Goal: Task Accomplishment & Management: Complete application form

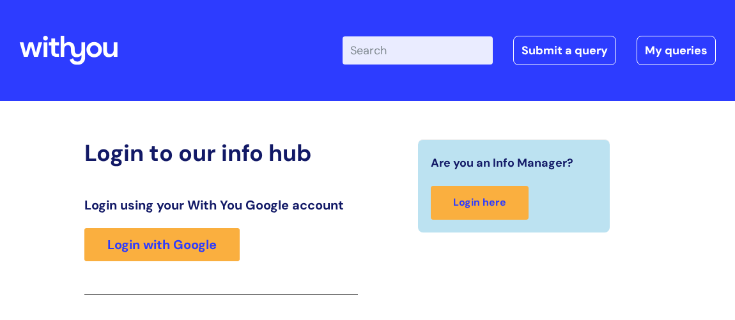
scroll to position [210, 0]
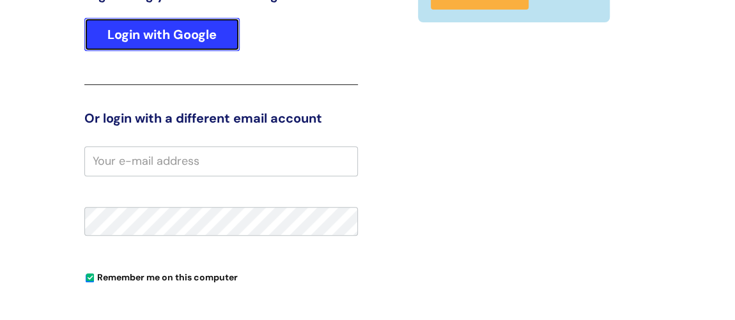
click at [183, 31] on link "Login with Google" at bounding box center [161, 34] width 155 height 33
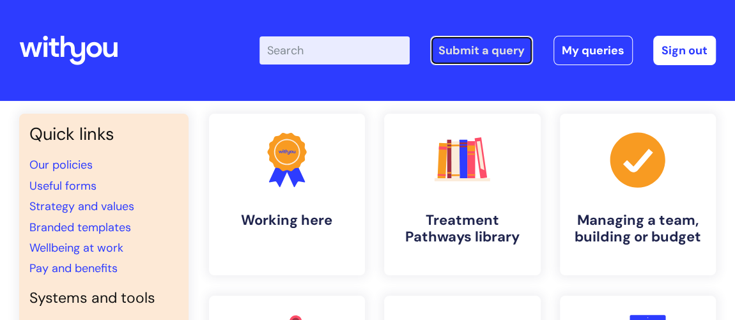
click at [467, 53] on link "Submit a query" at bounding box center [481, 50] width 103 height 29
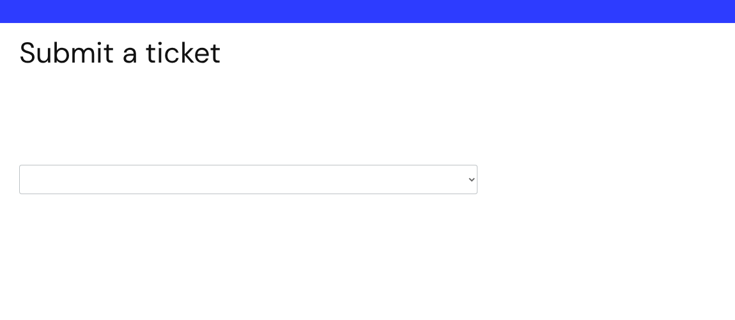
scroll to position [116, 0]
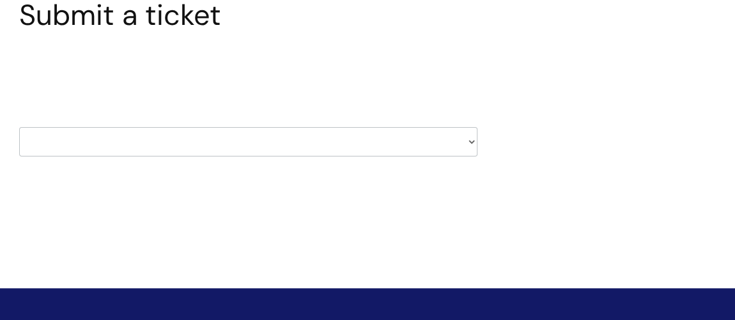
click at [302, 137] on select "HR / People IT and Support Clinical Drug Alerts Finance Accounts Data Support T…" at bounding box center [248, 141] width 458 height 29
select select "finance_accounts"
click at [19, 127] on select "HR / People IT and Support Clinical Drug Alerts Finance Accounts Data Support T…" at bounding box center [248, 141] width 458 height 29
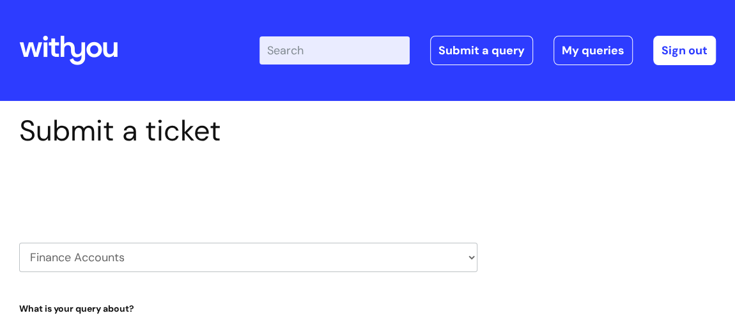
select select "80004286569"
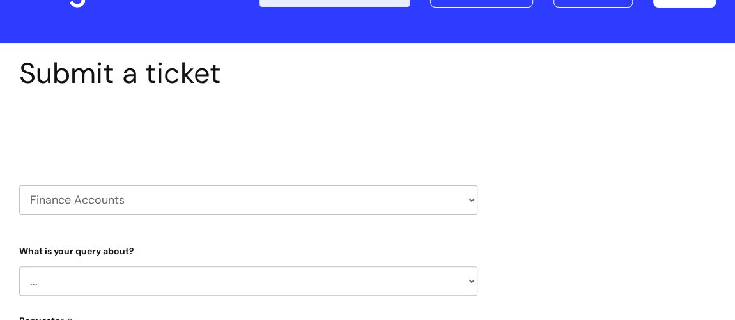
scroll to position [116, 0]
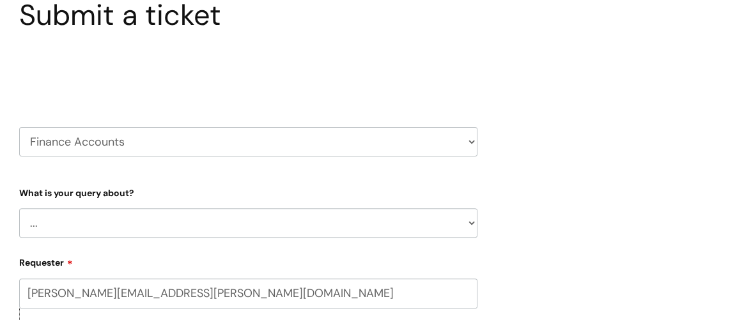
click at [258, 228] on select "... Finance Systems Finance Requests (inc. Expenses) Invoices Research" at bounding box center [248, 222] width 458 height 29
select select "Invoices"
click at [19, 208] on select "... Finance Systems Finance Requests (inc. Expenses) Invoices Research" at bounding box center [248, 222] width 458 height 29
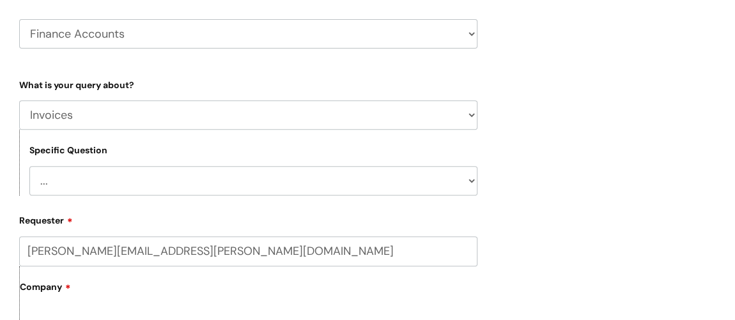
scroll to position [232, 0]
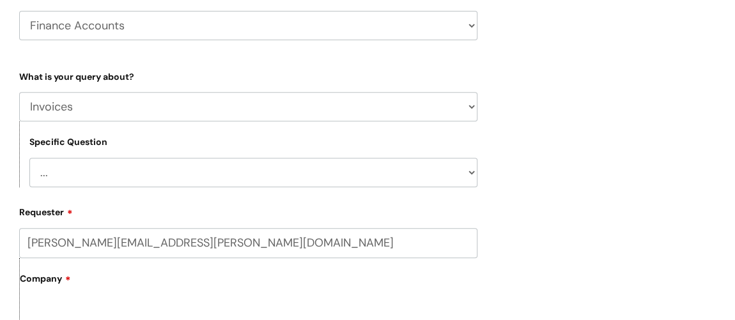
click at [243, 177] on select "... Customer Invoice Supplier Invoices" at bounding box center [253, 172] width 448 height 29
select select "Customer Invoice"
click at [29, 158] on select "... Customer Invoice Supplier Invoices" at bounding box center [253, 172] width 448 height 29
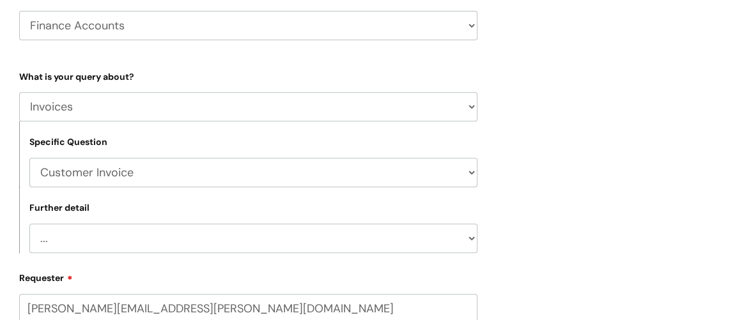
click at [213, 177] on select "... Customer Invoice Supplier Invoices" at bounding box center [253, 172] width 448 height 29
click at [29, 158] on select "... Customer Invoice Supplier Invoices" at bounding box center [253, 172] width 448 height 29
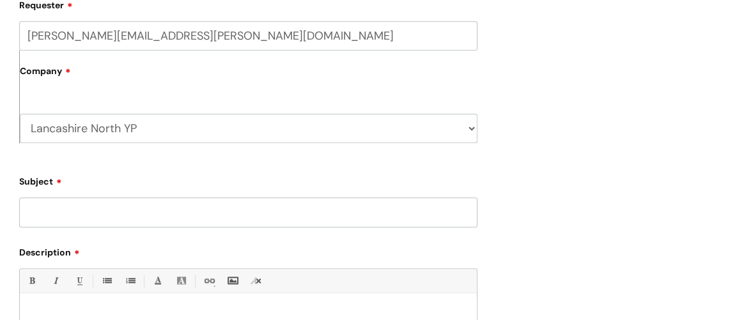
scroll to position [523, 0]
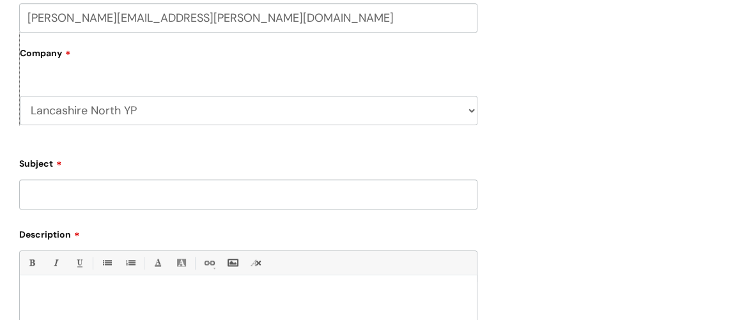
click at [212, 197] on input "Subject" at bounding box center [248, 194] width 458 height 29
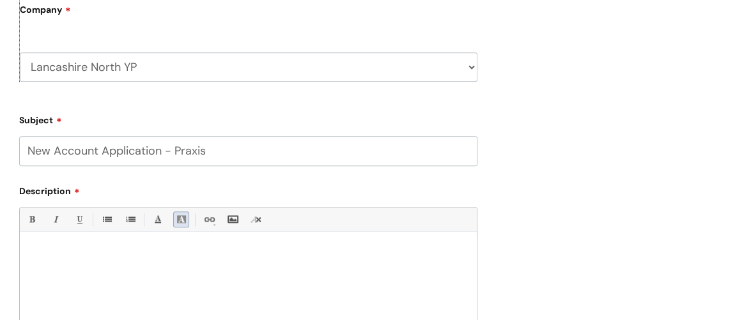
scroll to position [581, 0]
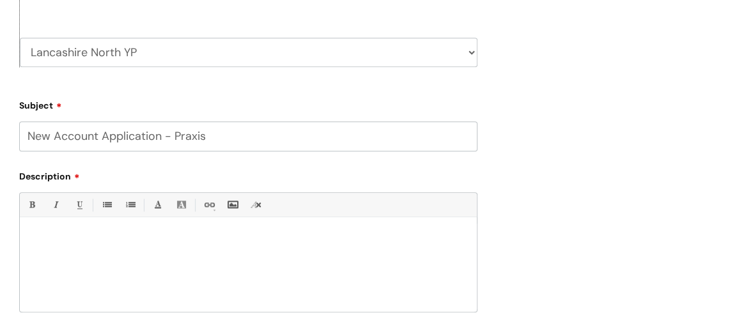
type input "New Account Application - Praxis"
click at [112, 241] on p at bounding box center [248, 239] width 438 height 12
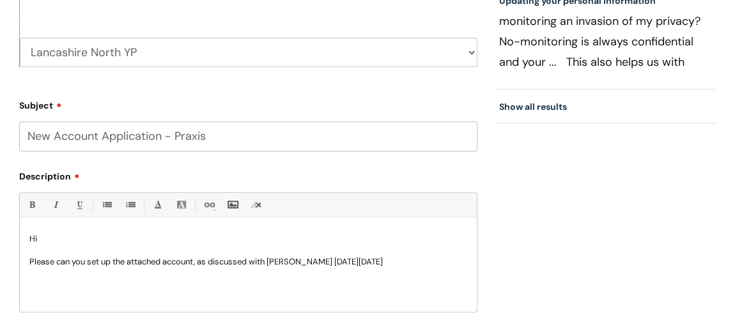
click at [415, 261] on p "Please can you set up the attached account, as discussed with [PERSON_NAME] [DA…" at bounding box center [248, 262] width 438 height 12
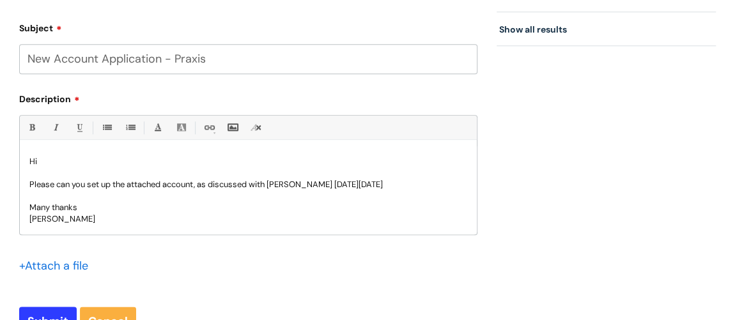
scroll to position [697, 0]
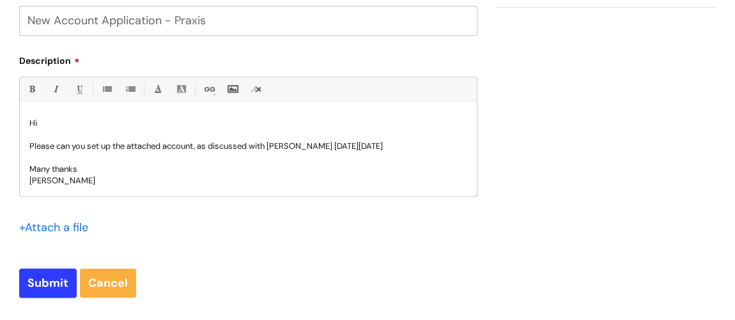
click at [79, 224] on input "file" at bounding box center [51, 227] width 64 height 16
click at [72, 226] on input "file" at bounding box center [51, 227] width 64 height 16
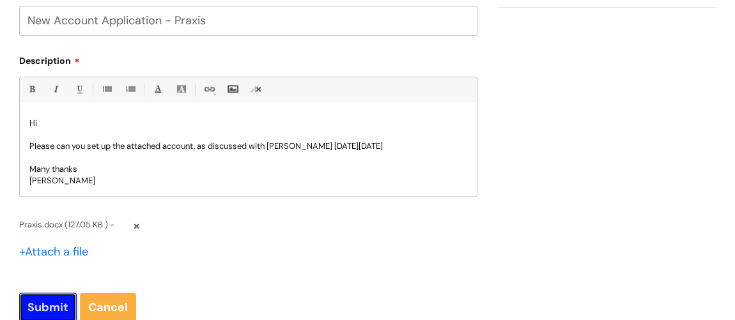
click at [45, 304] on input "Submit" at bounding box center [48, 307] width 58 height 29
type input "Please Wait..."
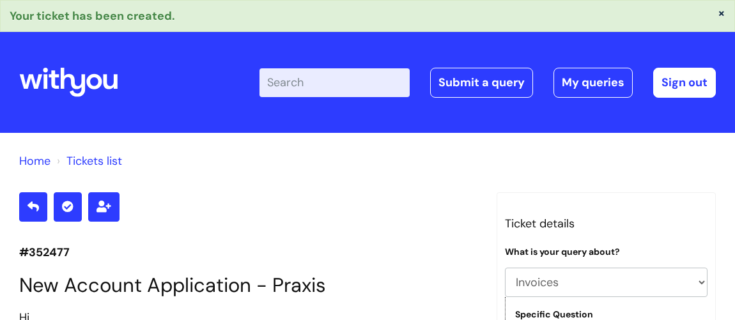
select select "Invoices"
select select "Customer Invoice"
